Goal: Task Accomplishment & Management: Manage account settings

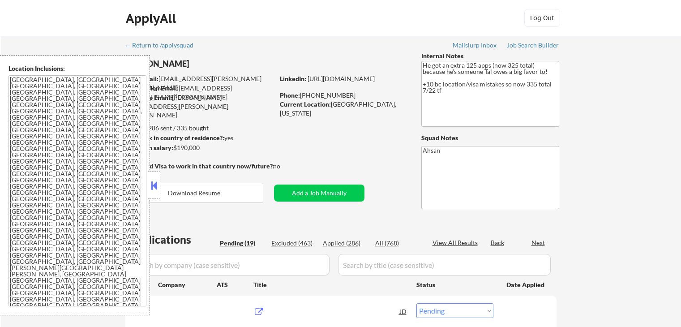
select select ""pending""
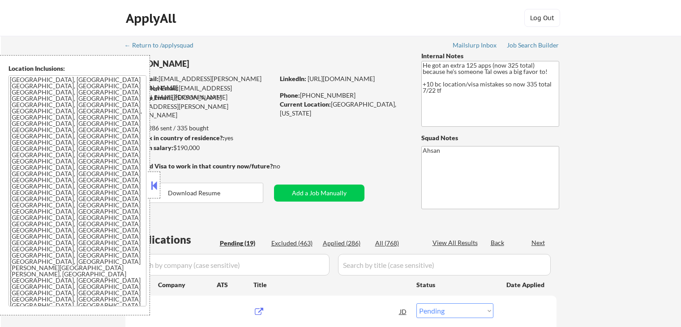
select select ""pending""
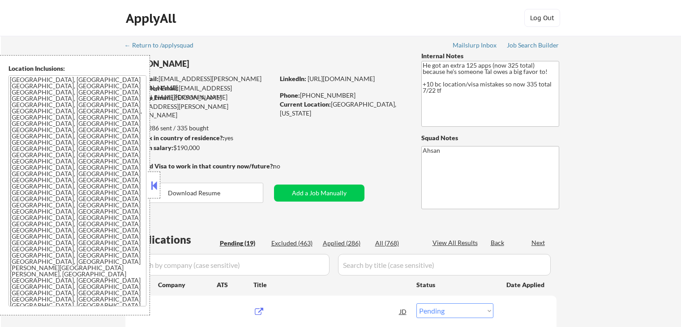
select select ""pending""
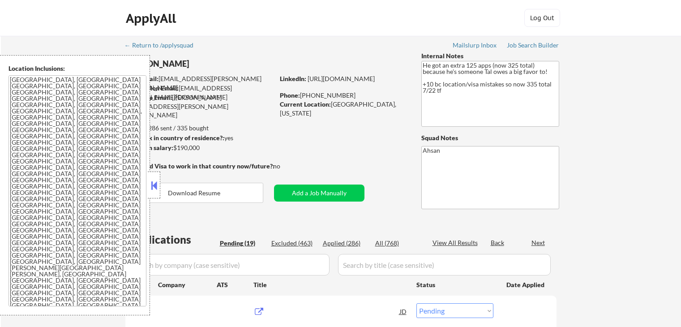
select select ""pending""
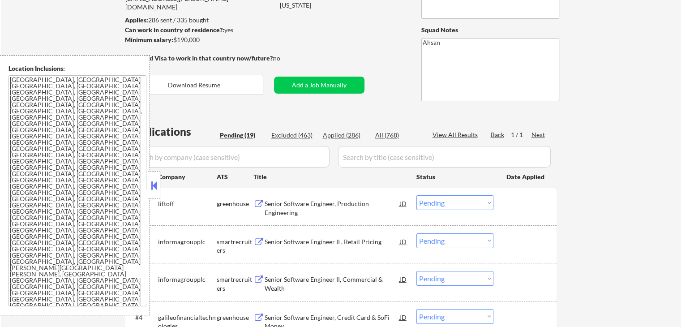
scroll to position [179, 0]
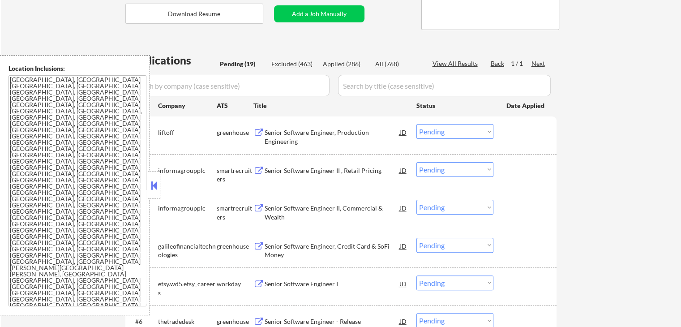
click at [279, 142] on div "Senior Software Engineer, Production Engineering" at bounding box center [331, 136] width 135 height 17
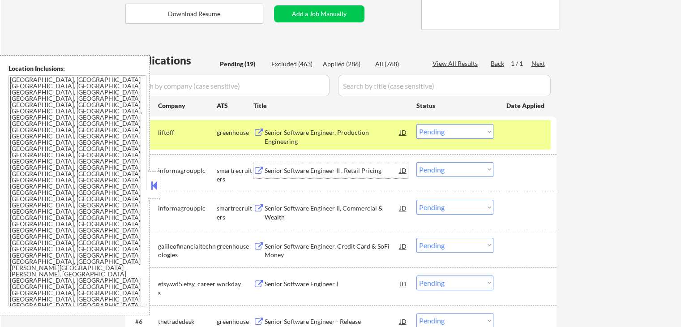
click at [268, 167] on div "Senior Software Engineer II , Retail Pricing" at bounding box center [331, 170] width 135 height 9
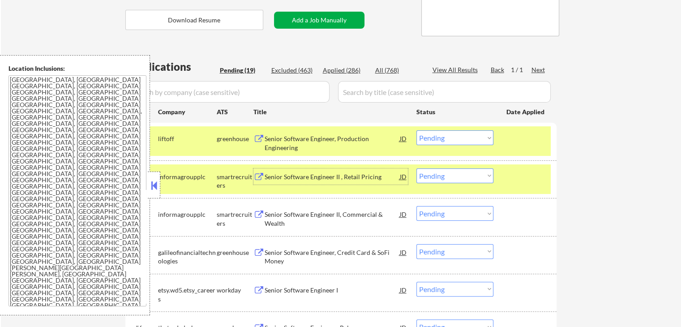
scroll to position [238, 0]
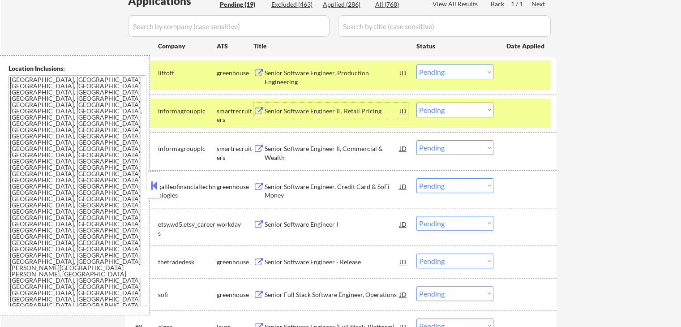
click at [448, 108] on select "Choose an option... Pending Applied Excluded (Questions) Excluded (Expired) Exc…" at bounding box center [454, 109] width 77 height 15
click at [416, 102] on select "Choose an option... Pending Applied Excluded (Questions) Excluded (Expired) Exc…" at bounding box center [454, 109] width 77 height 15
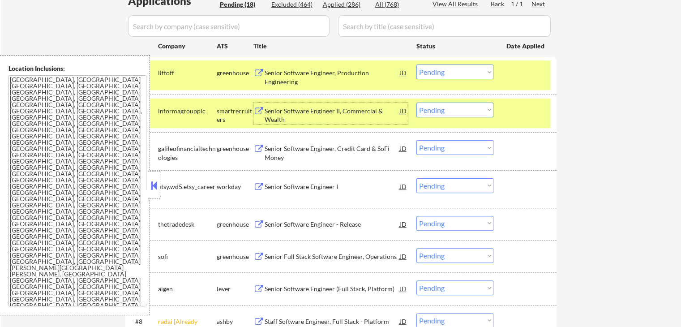
click at [307, 115] on div "Senior Software Engineer II, Commercial & Wealth" at bounding box center [331, 114] width 135 height 17
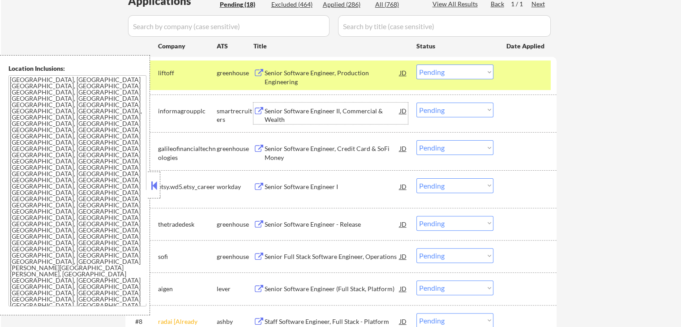
drag, startPoint x: 430, startPoint y: 109, endPoint x: 435, endPoint y: 111, distance: 6.2
click at [430, 109] on select "Choose an option... Pending Applied Excluded (Questions) Excluded (Expired) Exc…" at bounding box center [454, 109] width 77 height 15
click at [416, 102] on select "Choose an option... Pending Applied Excluded (Questions) Excluded (Expired) Exc…" at bounding box center [454, 109] width 77 height 15
click at [347, 77] on div "Senior Software Engineer, Production Engineering" at bounding box center [331, 76] width 135 height 17
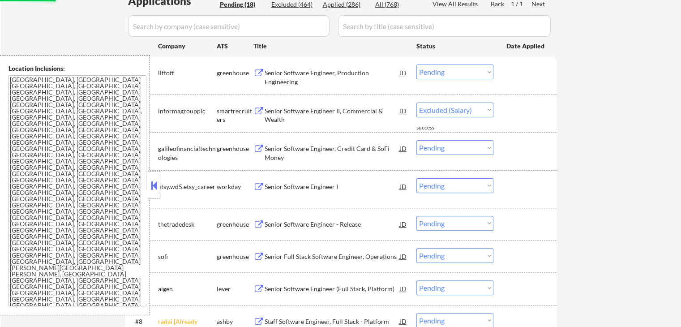
select select ""pending""
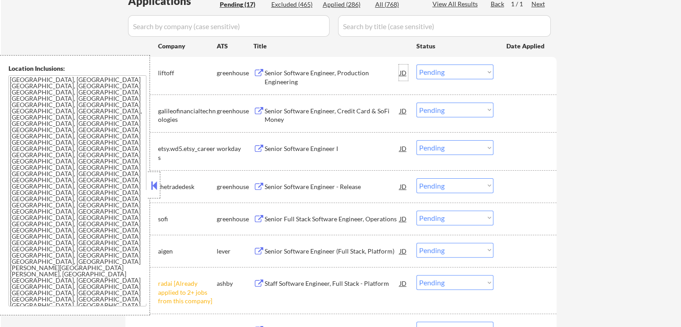
click at [399, 73] on div "JD" at bounding box center [403, 72] width 9 height 16
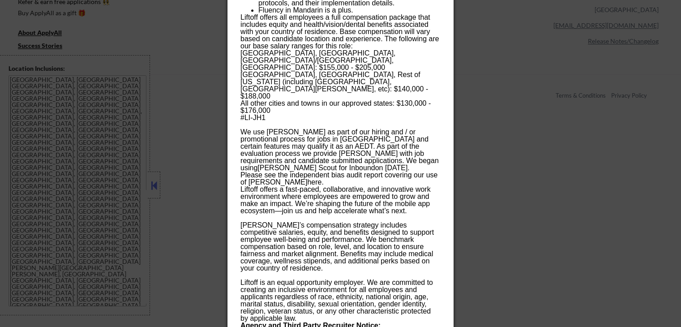
scroll to position [1014, 0]
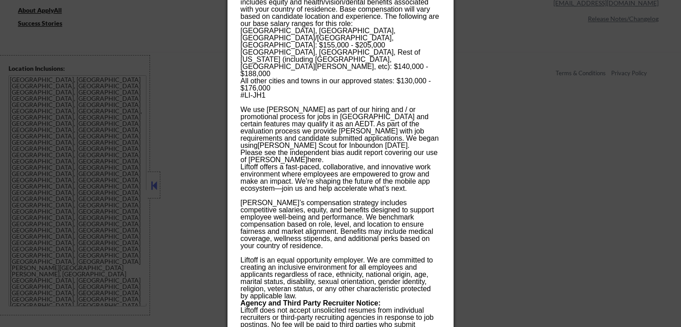
click at [539, 66] on div at bounding box center [340, 163] width 681 height 327
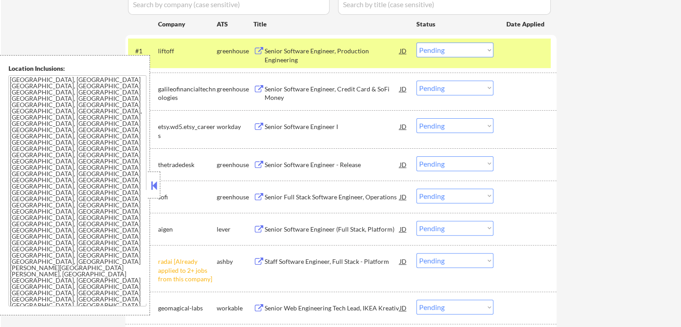
scroll to position [298, 0]
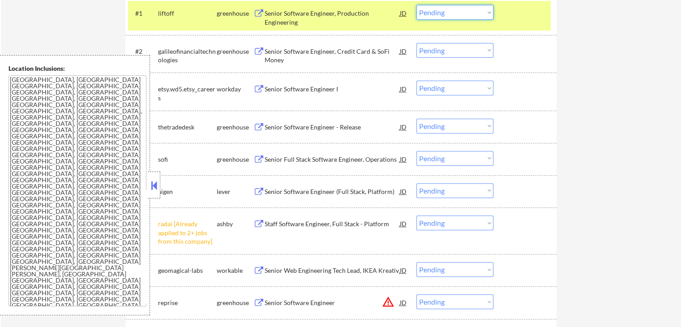
click at [444, 8] on select "Choose an option... Pending Applied Excluded (Questions) Excluded (Expired) Exc…" at bounding box center [454, 12] width 77 height 15
click at [416, 5] on select "Choose an option... Pending Applied Excluded (Questions) Excluded (Expired) Exc…" at bounding box center [454, 12] width 77 height 15
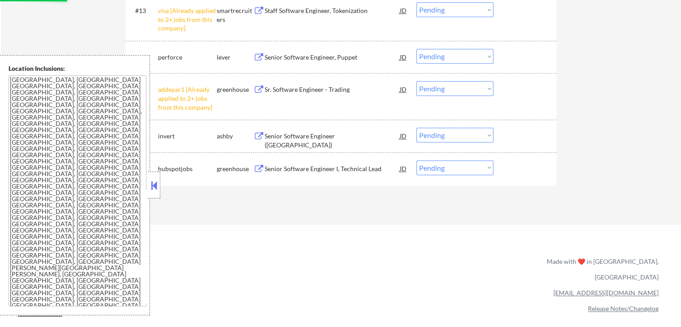
scroll to position [716, 0]
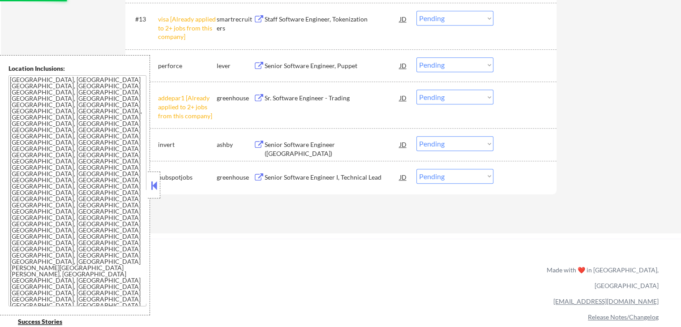
select select ""pending""
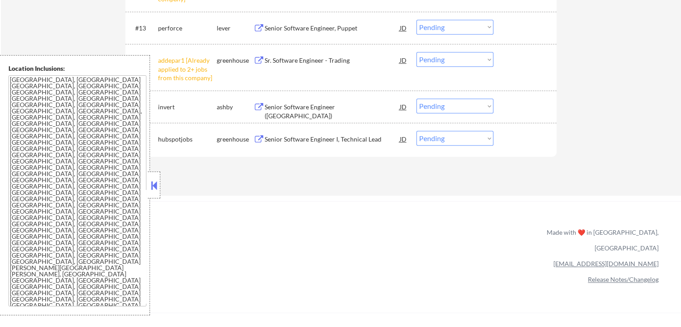
scroll to position [656, 0]
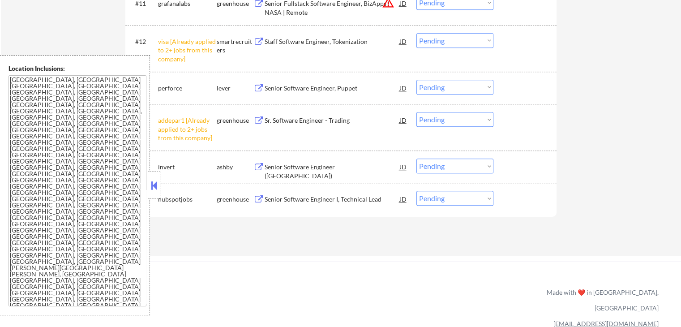
click at [450, 117] on select "Choose an option... Pending Applied Excluded (Questions) Excluded (Expired) Exc…" at bounding box center [454, 119] width 77 height 15
click at [416, 112] on select "Choose an option... Pending Applied Excluded (Questions) Excluded (Expired) Exc…" at bounding box center [454, 119] width 77 height 15
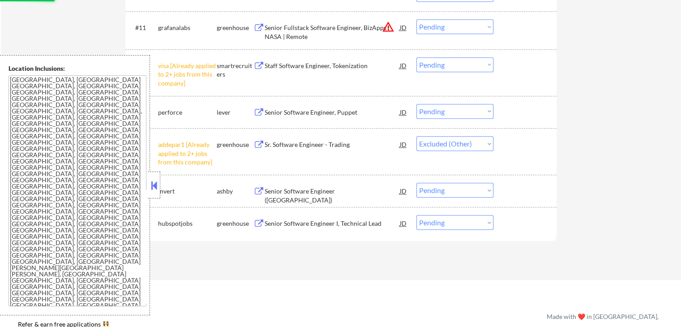
scroll to position [596, 0]
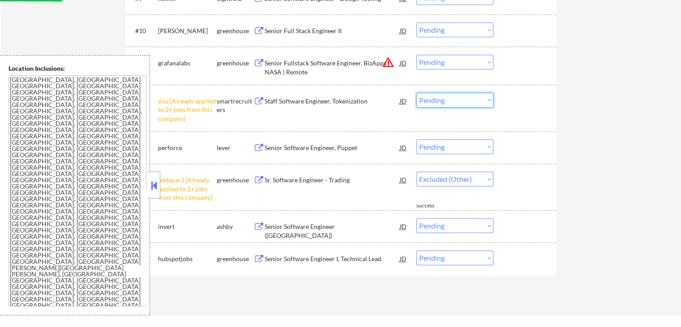
click at [451, 99] on select "Choose an option... Pending Applied Excluded (Questions) Excluded (Expired) Exc…" at bounding box center [454, 100] width 77 height 15
select select ""pending""
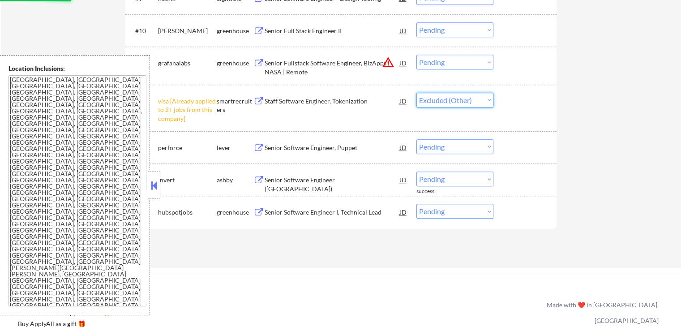
click at [416, 93] on select "Choose an option... Pending Applied Excluded (Questions) Excluded (Expired) Exc…" at bounding box center [454, 100] width 77 height 15
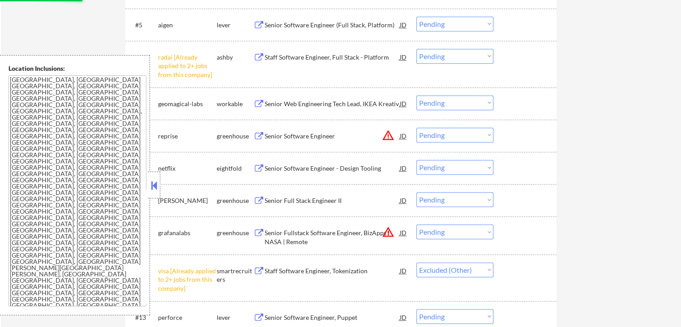
scroll to position [417, 0]
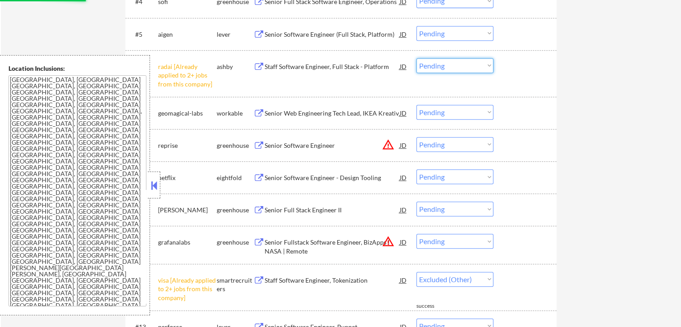
click at [443, 68] on select "Choose an option... Pending Applied Excluded (Questions) Excluded (Expired) Exc…" at bounding box center [454, 65] width 77 height 15
select select ""pending""
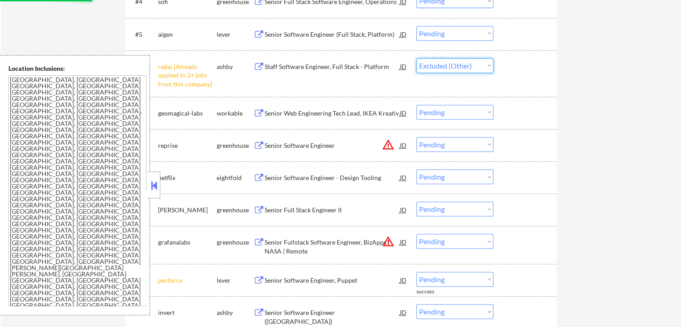
click at [416, 58] on select "Choose an option... Pending Applied Excluded (Questions) Excluded (Expired) Exc…" at bounding box center [454, 65] width 77 height 15
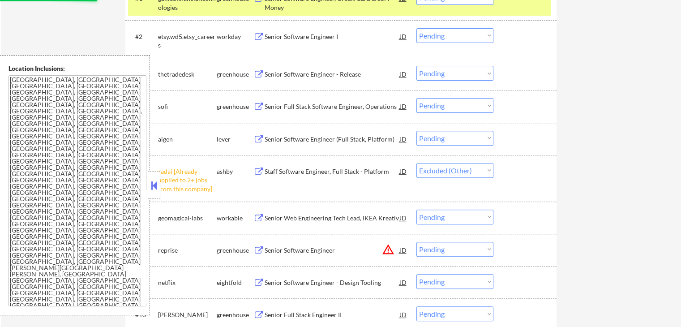
scroll to position [238, 0]
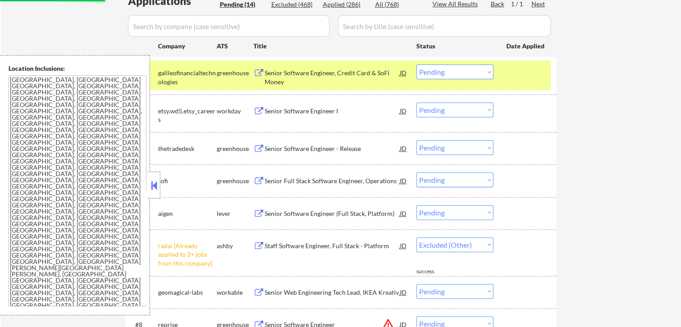
select select ""pending""
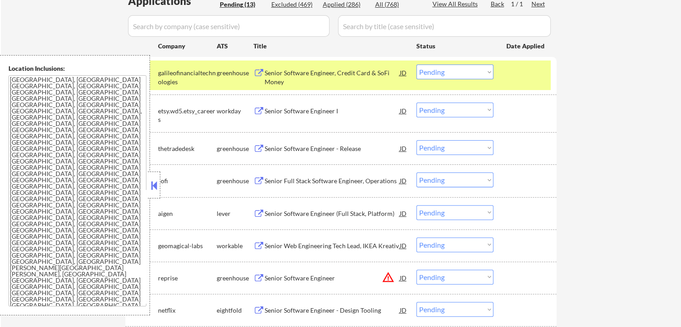
click at [298, 72] on div "Senior Software Engineer, Credit Card & SoFi Money" at bounding box center [331, 76] width 135 height 17
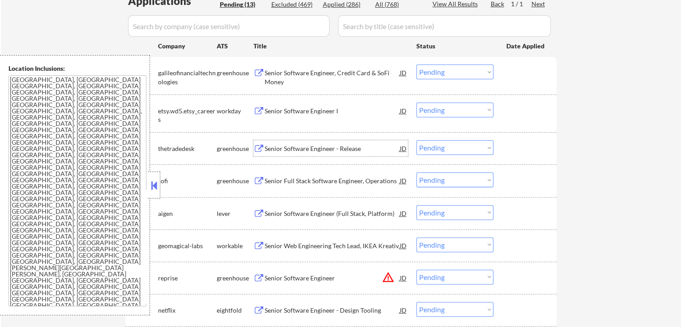
click at [267, 152] on div "Senior Software Engineer - Release" at bounding box center [331, 148] width 135 height 9
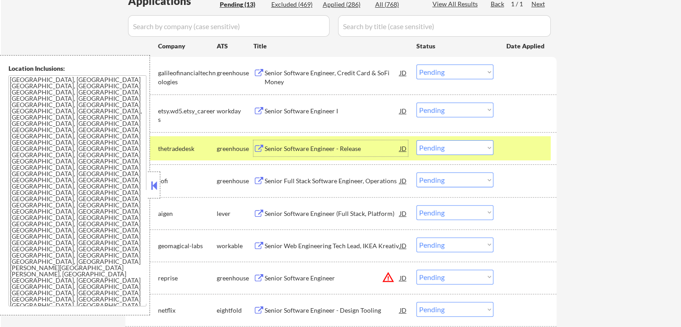
click at [449, 64] on select "Choose an option... Pending Applied Excluded (Questions) Excluded (Expired) Exc…" at bounding box center [454, 71] width 77 height 15
click at [416, 64] on select "Choose an option... Pending Applied Excluded (Questions) Excluded (Expired) Exc…" at bounding box center [454, 71] width 77 height 15
select select ""pending""
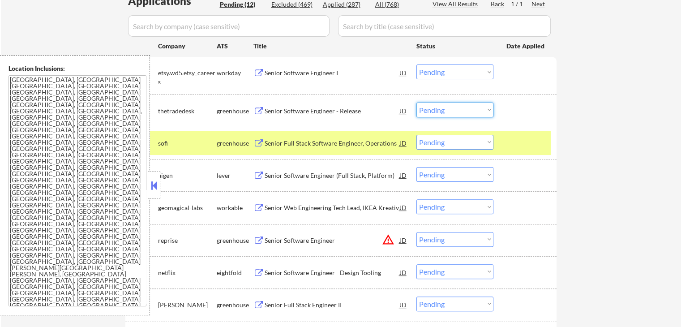
drag, startPoint x: 457, startPoint y: 110, endPoint x: 457, endPoint y: 115, distance: 5.4
click at [457, 110] on select "Choose an option... Pending Applied Excluded (Questions) Excluded (Expired) Exc…" at bounding box center [454, 109] width 77 height 15
click at [416, 102] on select "Choose an option... Pending Applied Excluded (Questions) Excluded (Expired) Exc…" at bounding box center [454, 109] width 77 height 15
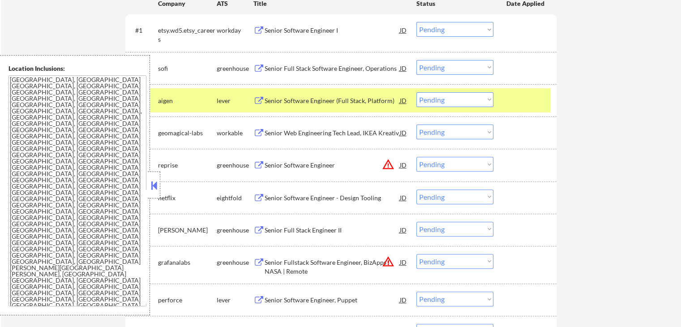
scroll to position [298, 0]
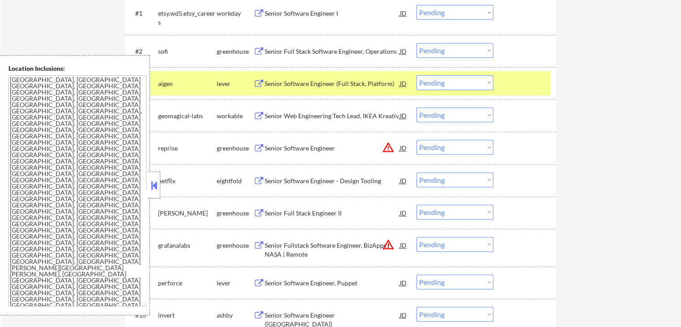
click at [272, 49] on div "Senior Full Stack Software Engineer, Operations" at bounding box center [331, 51] width 135 height 9
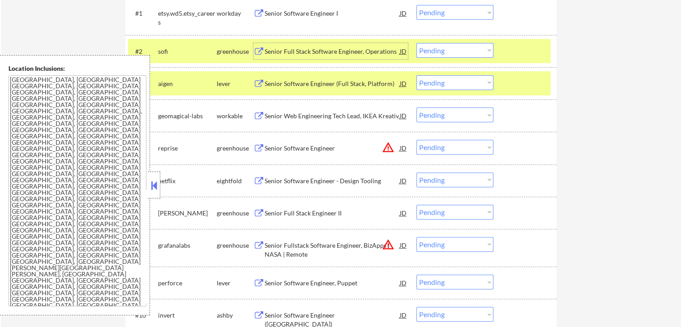
click at [299, 83] on div "Senior Software Engineer (Full Stack, Platform)" at bounding box center [331, 83] width 135 height 9
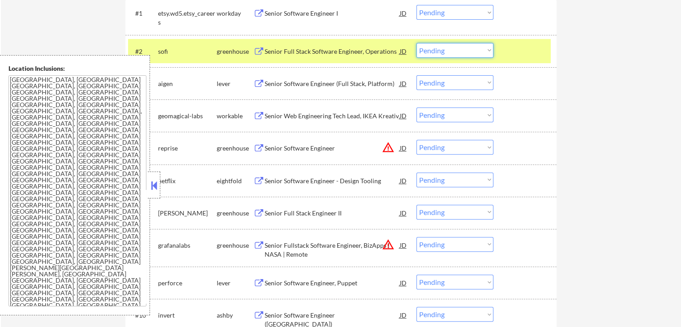
click at [448, 54] on select "Choose an option... Pending Applied Excluded (Questions) Excluded (Expired) Exc…" at bounding box center [454, 50] width 77 height 15
click at [416, 43] on select "Choose an option... Pending Applied Excluded (Questions) Excluded (Expired) Exc…" at bounding box center [454, 50] width 77 height 15
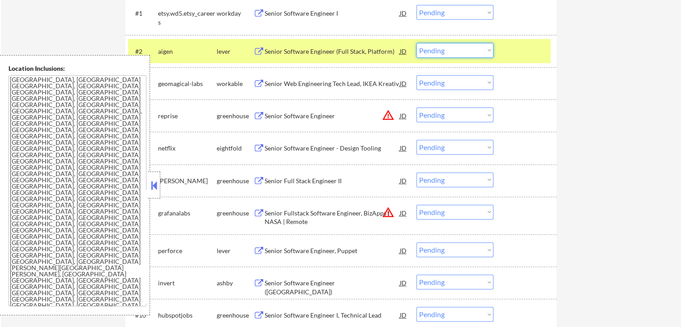
drag, startPoint x: 430, startPoint y: 50, endPoint x: 437, endPoint y: 56, distance: 9.5
click at [433, 51] on select "Choose an option... Pending Applied Excluded (Questions) Excluded (Expired) Exc…" at bounding box center [454, 50] width 77 height 15
click at [416, 43] on select "Choose an option... Pending Applied Excluded (Questions) Excluded (Expired) Exc…" at bounding box center [454, 50] width 77 height 15
click at [274, 88] on div "Senior Web Engineering Tech Lead, IKEA Kreativ" at bounding box center [331, 83] width 135 height 16
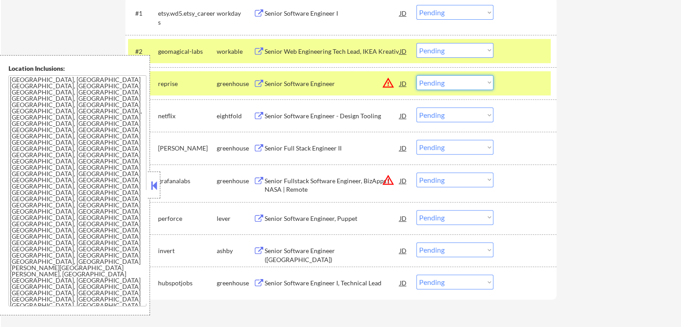
click at [453, 84] on select "Choose an option... Pending Applied Excluded (Questions) Excluded (Expired) Exc…" at bounding box center [454, 82] width 77 height 15
click at [450, 47] on select "Choose an option... Pending Applied Excluded (Questions) Excluded (Expired) Exc…" at bounding box center [454, 50] width 77 height 15
click at [416, 43] on select "Choose an option... Pending Applied Excluded (Questions) Excluded (Expired) Exc…" at bounding box center [454, 50] width 77 height 15
click at [339, 85] on div "Senior Software Engineer" at bounding box center [331, 83] width 135 height 9
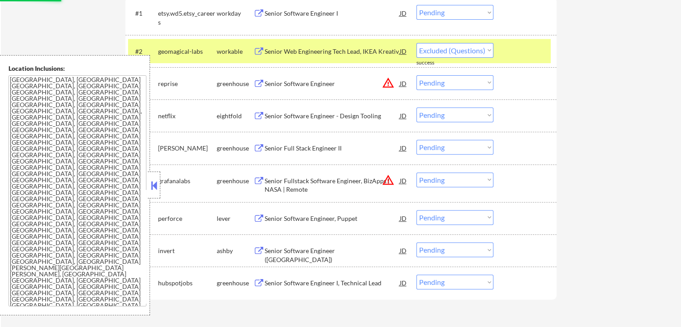
select select ""pending""
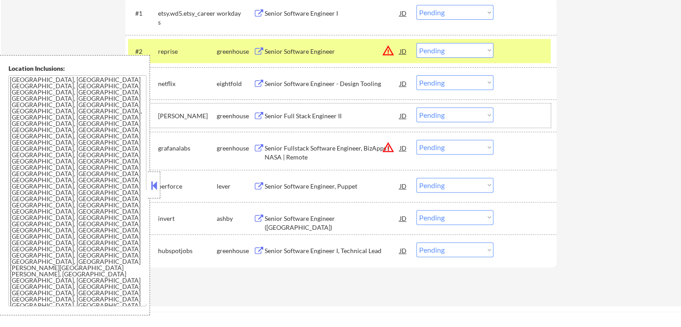
click at [280, 106] on div "#4 [PERSON_NAME] greenhouse Senior Full Stack Engineer II JD warning_amber Choo…" at bounding box center [339, 115] width 422 height 24
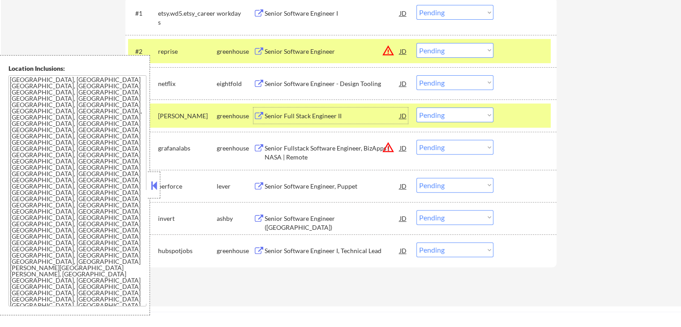
click at [282, 116] on div "Senior Full Stack Engineer II" at bounding box center [331, 115] width 135 height 9
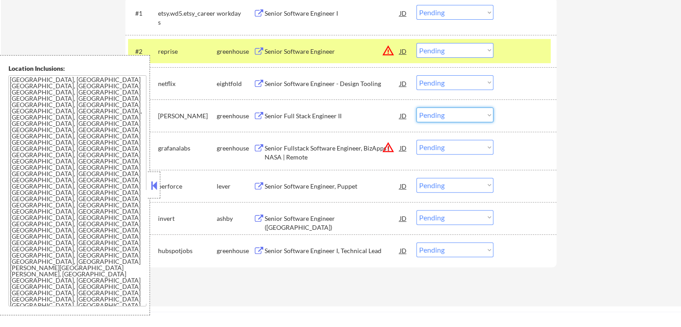
click at [453, 115] on select "Choose an option... Pending Applied Excluded (Questions) Excluded (Expired) Exc…" at bounding box center [454, 114] width 77 height 15
select select ""excluded""
click at [416, 107] on select "Choose an option... Pending Applied Excluded (Questions) Excluded (Expired) Exc…" at bounding box center [454, 114] width 77 height 15
click at [268, 154] on div "Senior Fullstack Software Engineer, BizApps | NASA | Remote" at bounding box center [331, 152] width 135 height 17
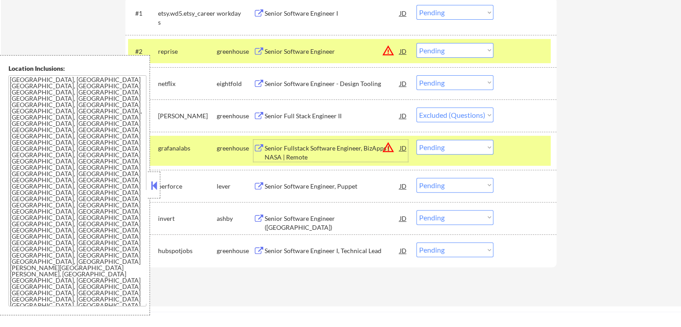
click at [451, 140] on select "Choose an option... Pending Applied Excluded (Questions) Excluded (Expired) Exc…" at bounding box center [454, 147] width 77 height 15
click at [416, 140] on select "Choose an option... Pending Applied Excluded (Questions) Excluded (Expired) Exc…" at bounding box center [454, 147] width 77 height 15
select select ""pending""
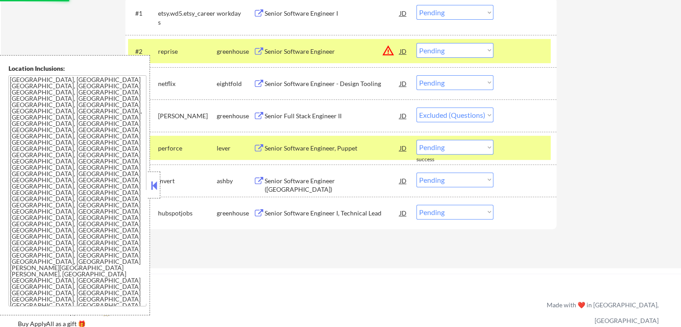
select select ""pending""
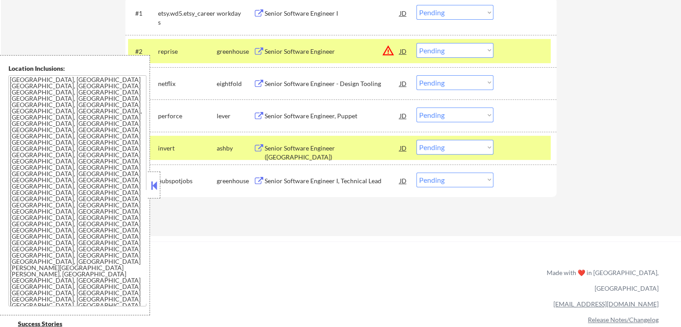
click at [443, 50] on select "Choose an option... Pending Applied Excluded (Questions) Excluded (Expired) Exc…" at bounding box center [454, 50] width 77 height 15
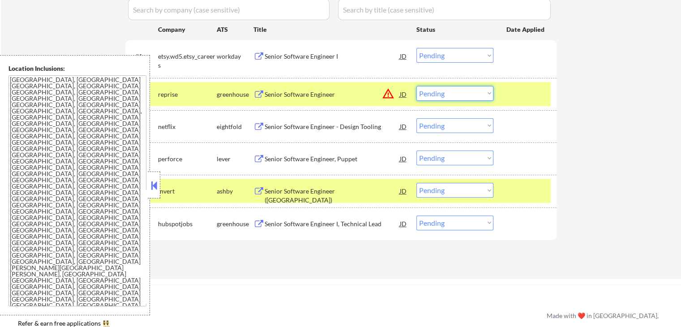
scroll to position [238, 0]
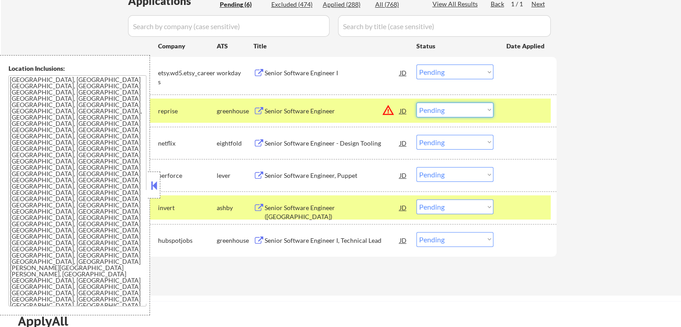
click at [446, 115] on select "Choose an option... Pending Applied Excluded (Questions) Excluded (Expired) Exc…" at bounding box center [454, 109] width 77 height 15
click at [416, 102] on select "Choose an option... Pending Applied Excluded (Questions) Excluded (Expired) Exc…" at bounding box center [454, 109] width 77 height 15
click at [456, 174] on select "Choose an option... Pending Applied Excluded (Questions) Excluded (Expired) Exc…" at bounding box center [454, 174] width 77 height 15
select select ""pending""
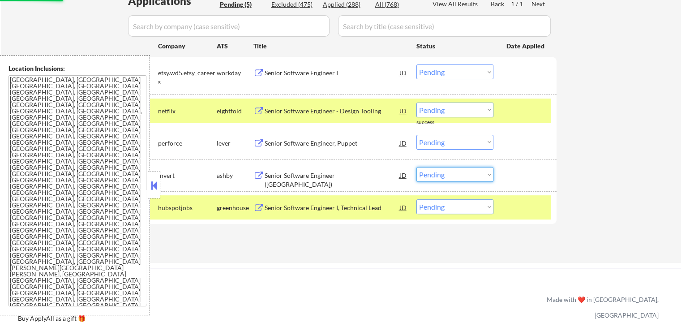
drag, startPoint x: 453, startPoint y: 169, endPoint x: 551, endPoint y: 142, distance: 101.6
click at [550, 142] on div "#1 etsy.wd5.etsy_careers workday Senior Software Engineer I JD Choose an option…" at bounding box center [340, 140] width 431 height 166
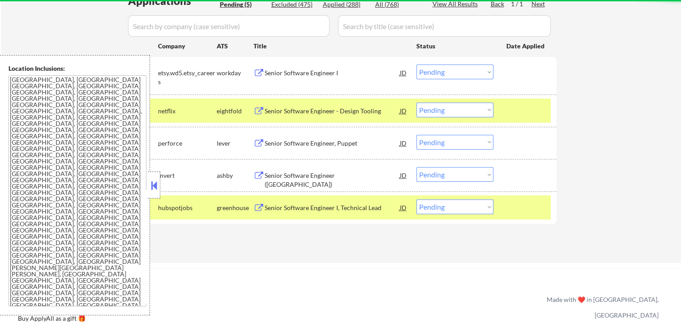
click at [263, 143] on button at bounding box center [258, 143] width 11 height 9
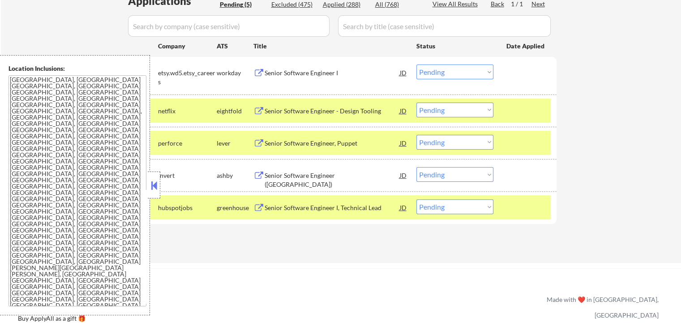
click at [286, 173] on div "Senior Software Engineer ([GEOGRAPHIC_DATA])" at bounding box center [331, 179] width 135 height 17
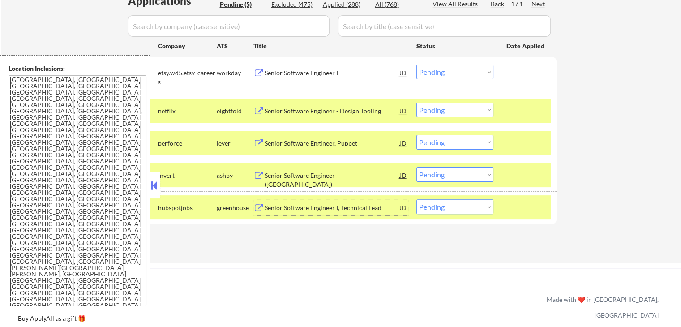
click at [294, 206] on div "Senior Software Engineer I, Technical Lead" at bounding box center [331, 207] width 135 height 9
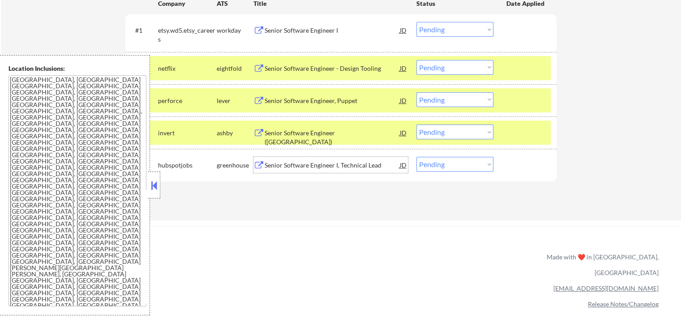
scroll to position [298, 0]
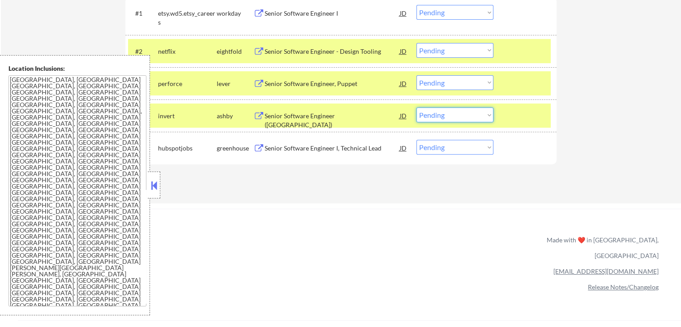
click at [468, 111] on select "Choose an option... Pending Applied Excluded (Questions) Excluded (Expired) Exc…" at bounding box center [454, 114] width 77 height 15
click at [416, 107] on select "Choose an option... Pending Applied Excluded (Questions) Excluded (Expired) Exc…" at bounding box center [454, 114] width 77 height 15
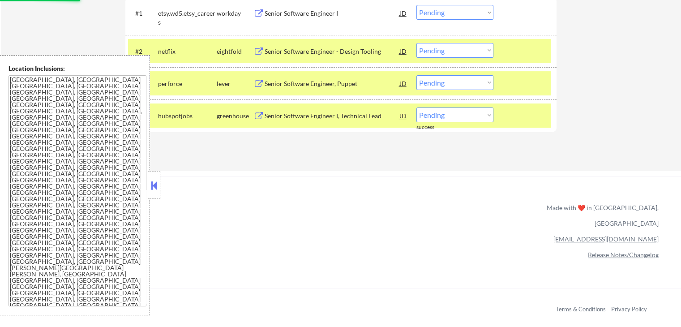
click at [443, 115] on select "Choose an option... Pending Applied Excluded (Questions) Excluded (Expired) Exc…" at bounding box center [454, 114] width 77 height 15
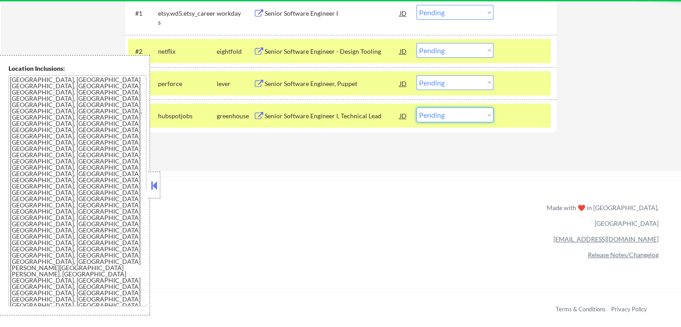
select select ""excluded""
click at [416, 107] on select "Choose an option... Pending Applied Excluded (Questions) Excluded (Expired) Exc…" at bounding box center [454, 114] width 77 height 15
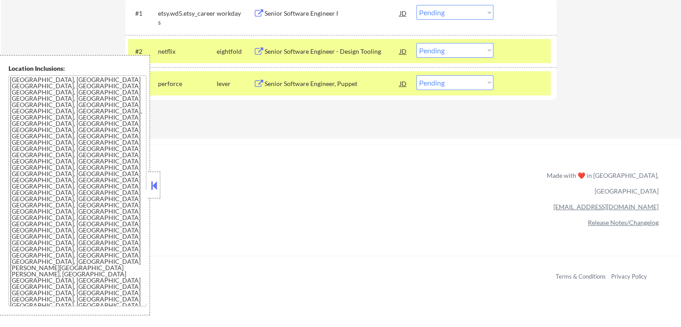
click at [453, 80] on select "Choose an option... Pending Applied Excluded (Questions) Excluded (Expired) Exc…" at bounding box center [454, 82] width 77 height 15
select select ""applied""
click at [416, 75] on select "Choose an option... Pending Applied Excluded (Questions) Excluded (Expired) Exc…" at bounding box center [454, 82] width 77 height 15
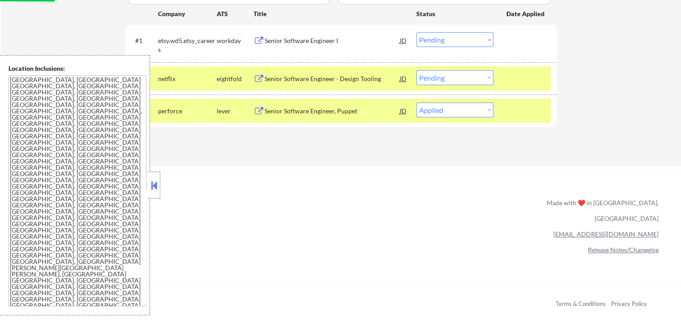
scroll to position [238, 0]
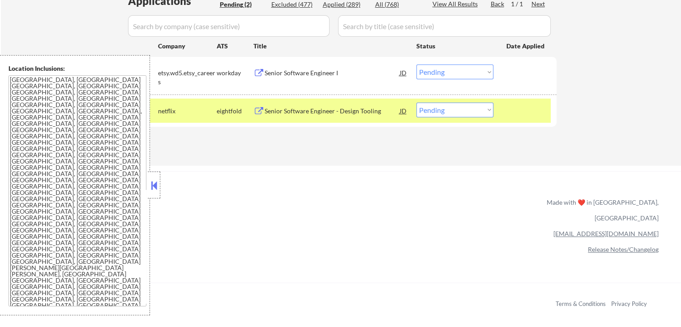
click at [280, 112] on div "Senior Software Engineer - Design Tooling" at bounding box center [331, 110] width 135 height 9
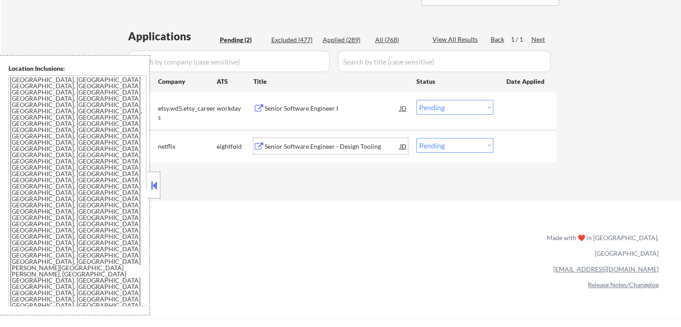
scroll to position [179, 0]
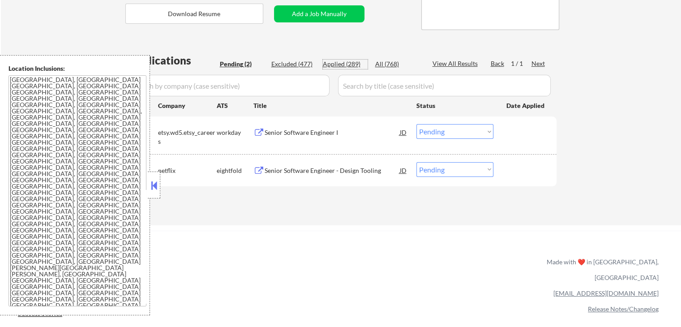
click at [344, 65] on div "Applied (289)" at bounding box center [345, 64] width 45 height 9
select select ""applied""
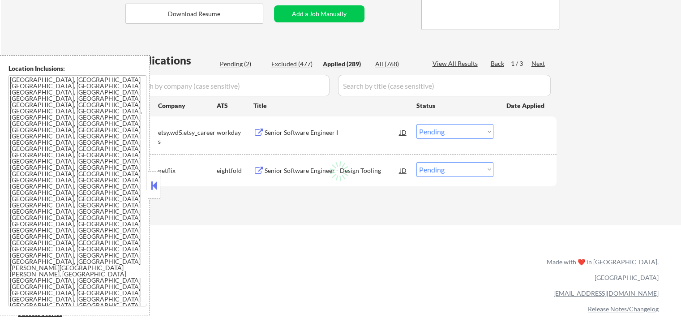
select select ""applied""
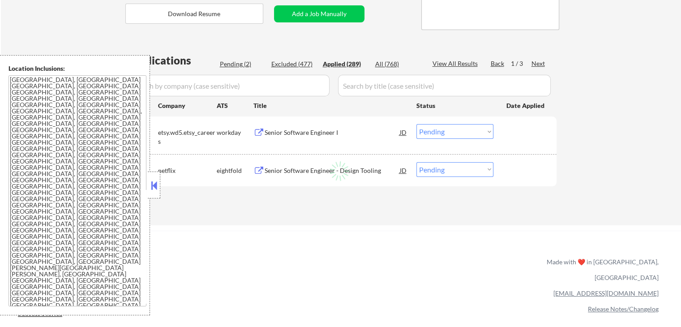
select select ""applied""
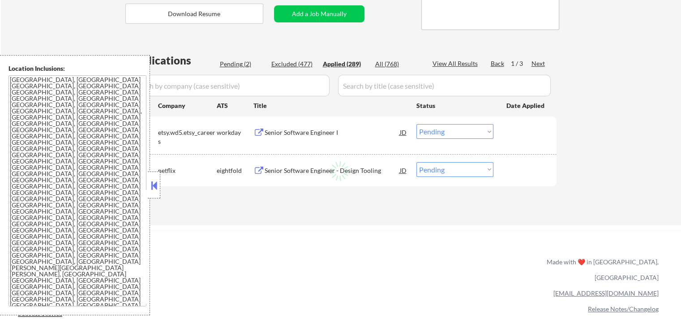
select select ""applied""
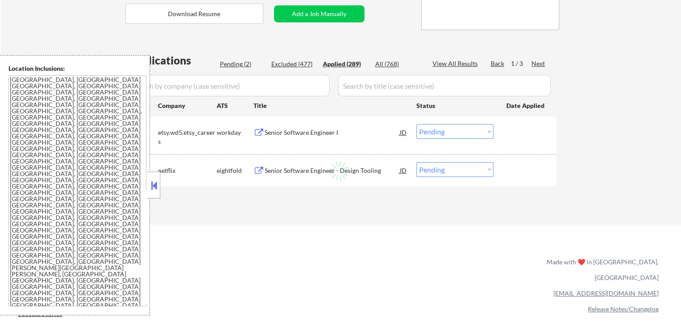
select select ""applied""
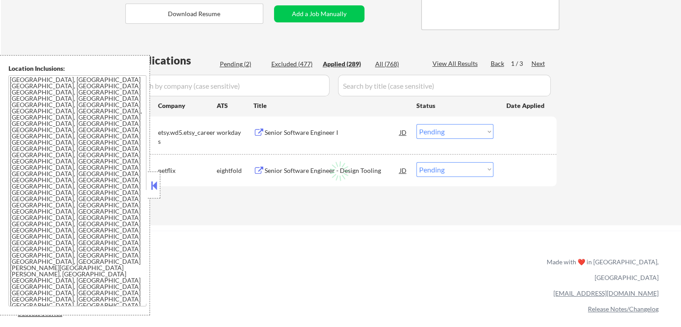
select select ""applied""
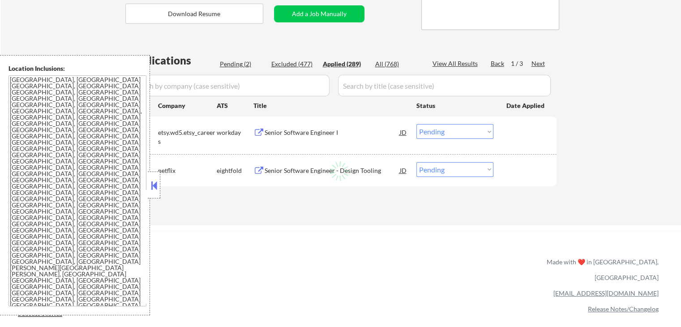
select select ""applied""
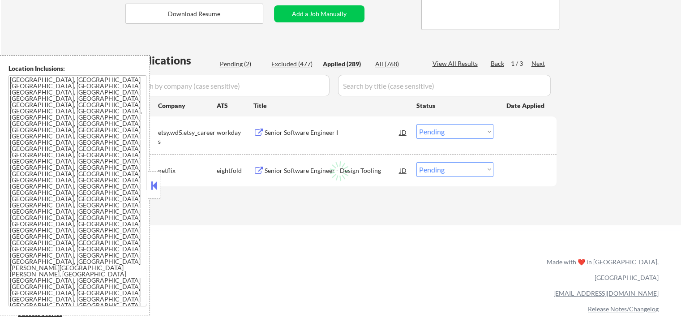
select select ""applied""
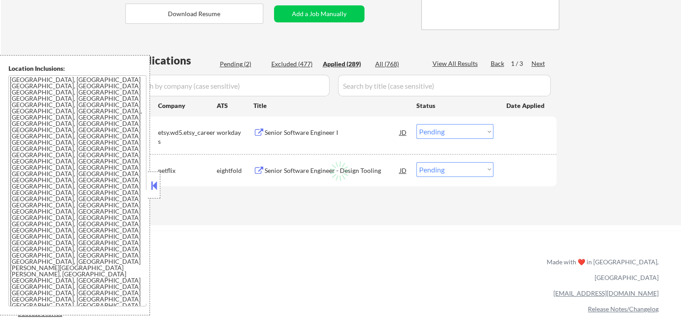
select select ""applied""
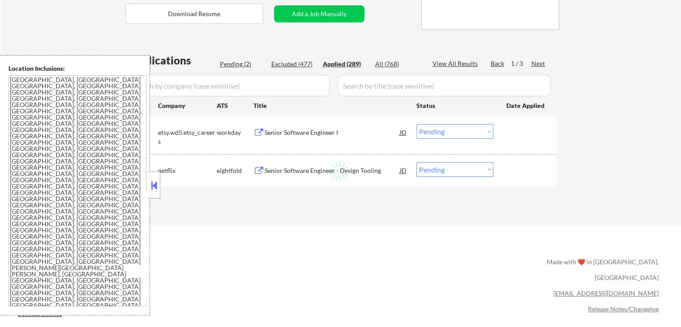
select select ""applied""
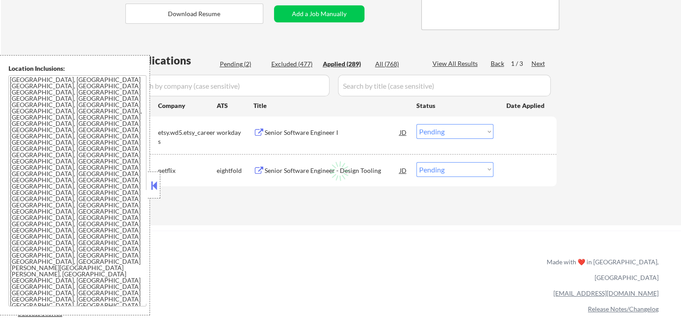
select select ""applied""
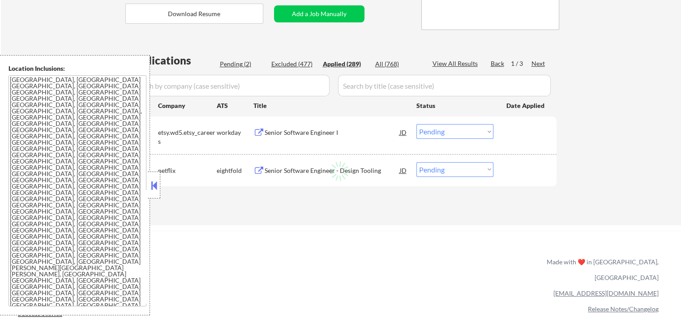
select select ""applied""
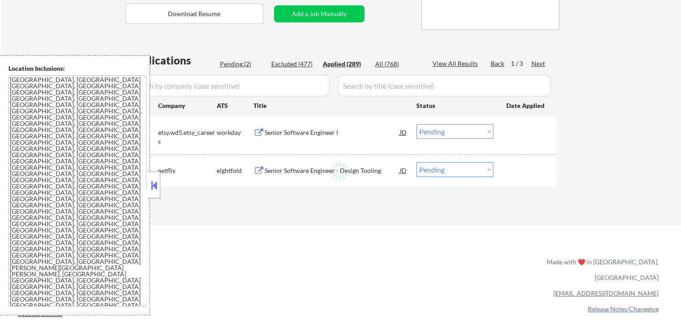
select select ""applied""
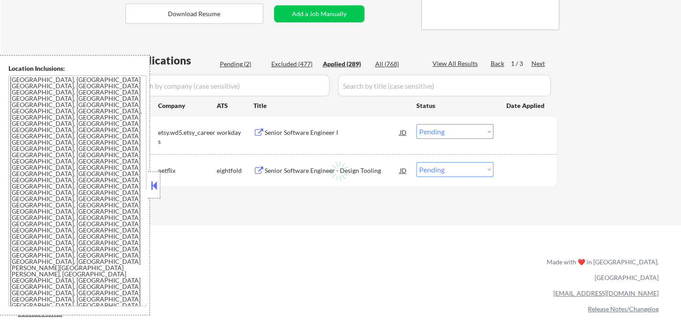
select select ""applied""
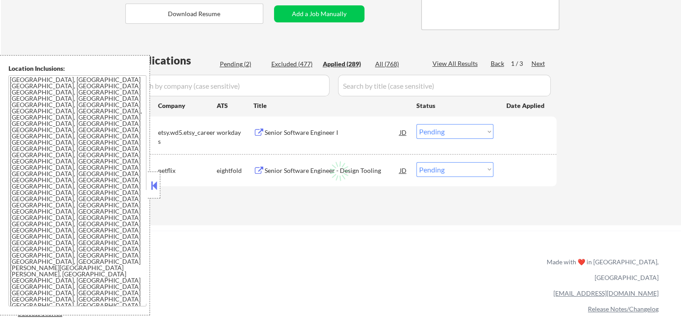
select select ""applied""
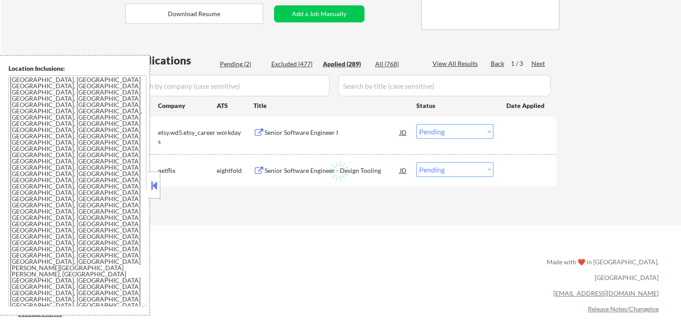
select select ""applied""
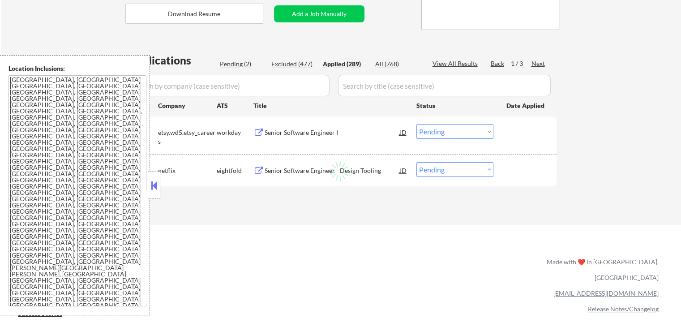
select select ""applied""
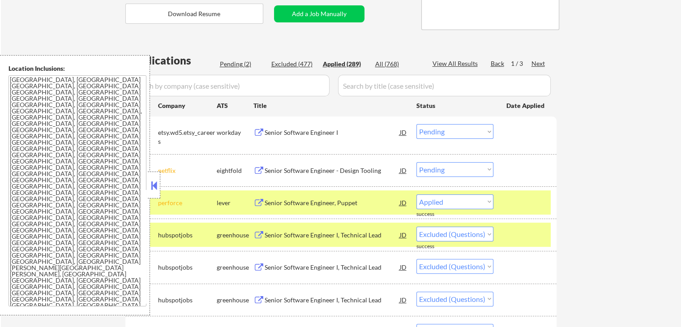
select select ""applied""
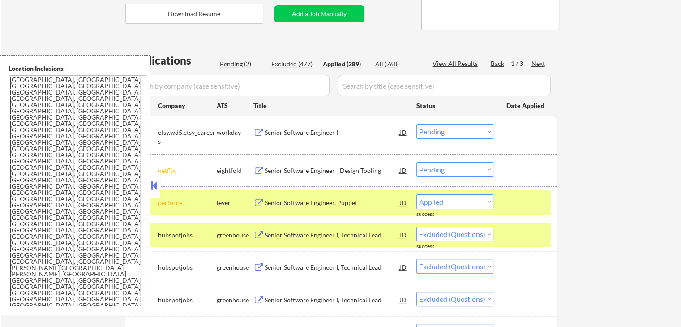
select select ""applied""
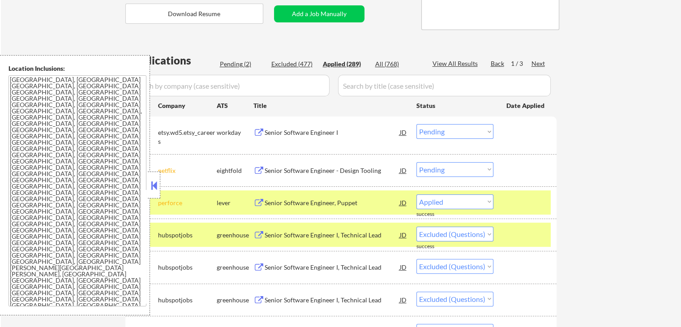
select select ""applied""
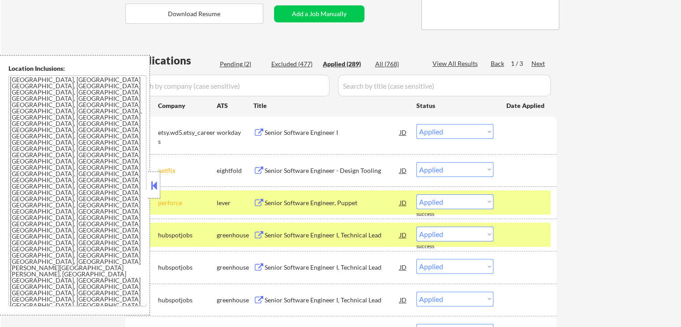
select select ""applied""
